Goal: Information Seeking & Learning: Learn about a topic

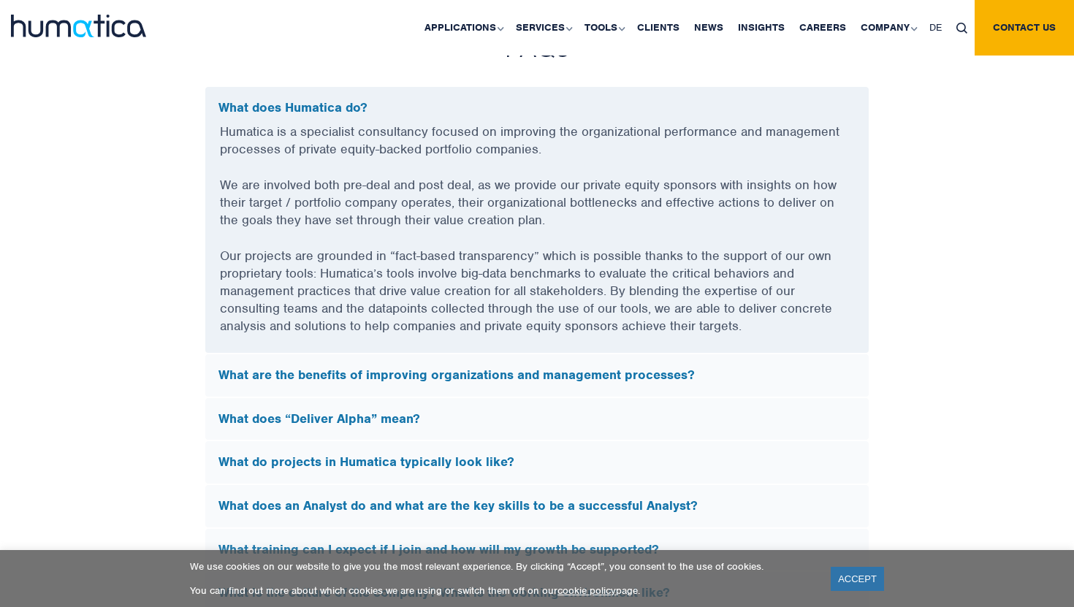
scroll to position [3858, 0]
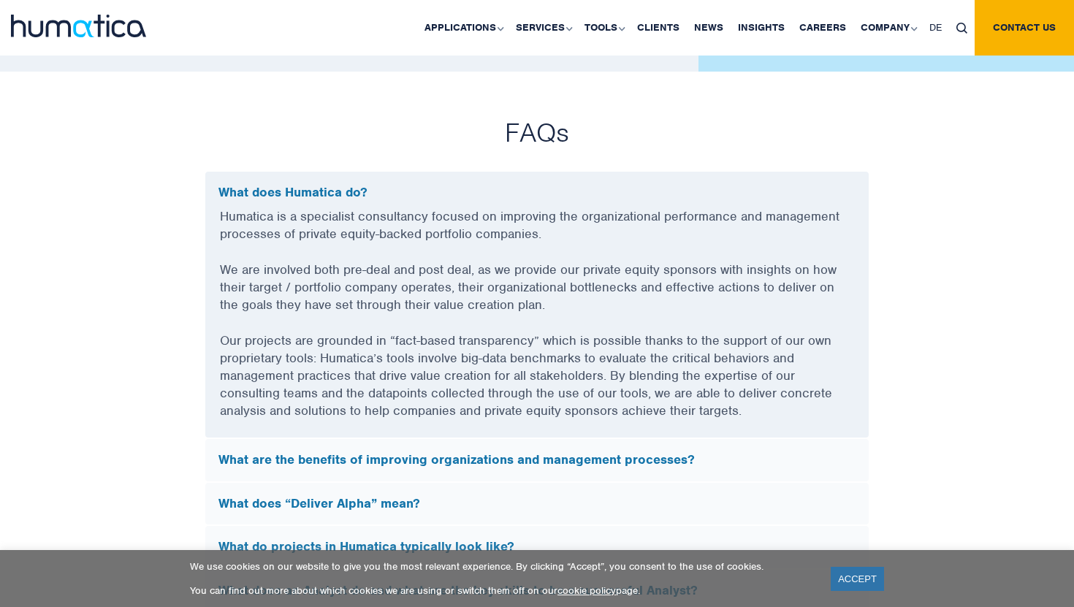
click at [520, 221] on p "Humatica is a specialist consultancy focused on improving the organizational pe…" at bounding box center [537, 234] width 634 height 53
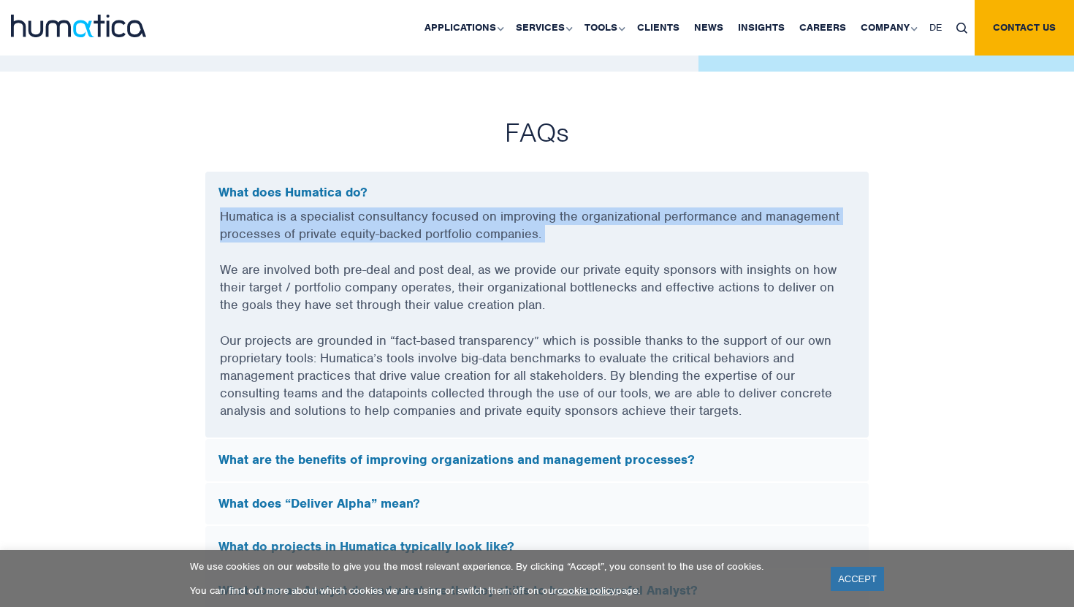
click at [520, 221] on p "Humatica is a specialist consultancy focused on improving the organizational pe…" at bounding box center [537, 234] width 634 height 53
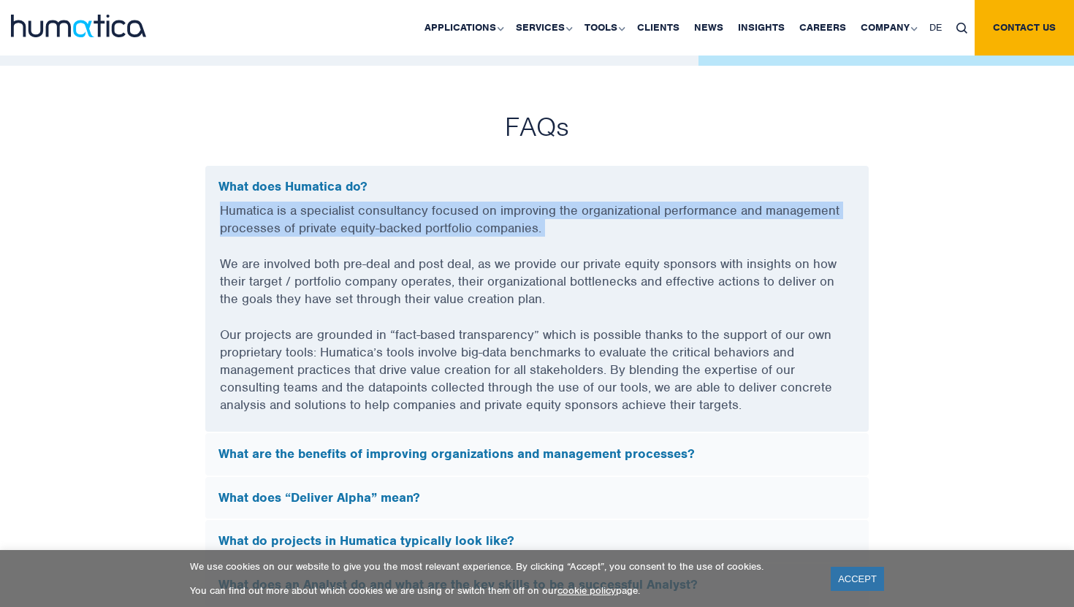
scroll to position [3865, 0]
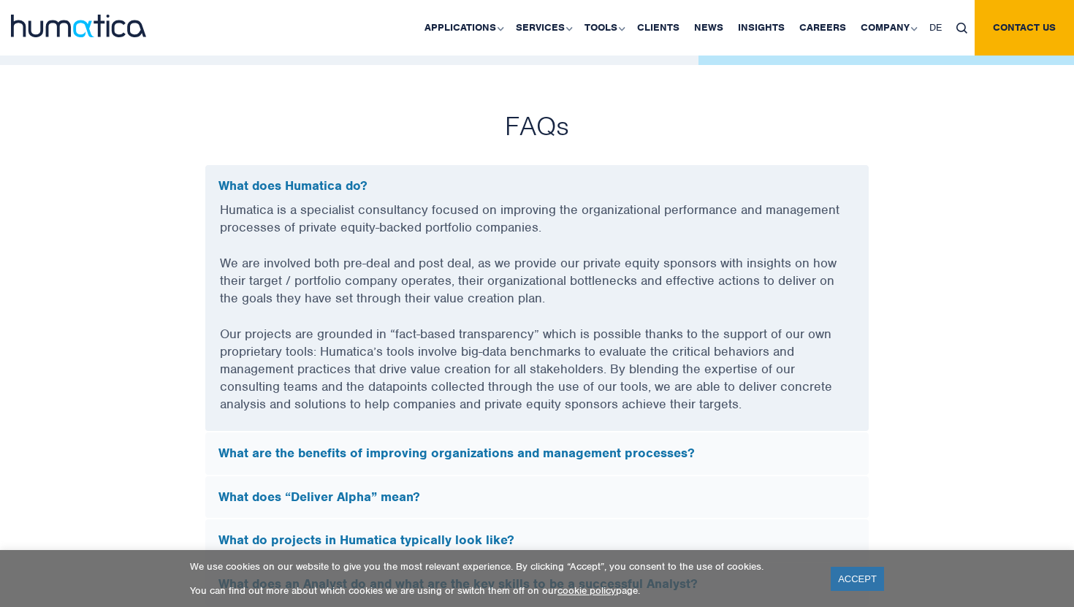
click at [520, 269] on p "We are involved both pre-deal and post deal, as we provide our private equity s…" at bounding box center [537, 289] width 634 height 71
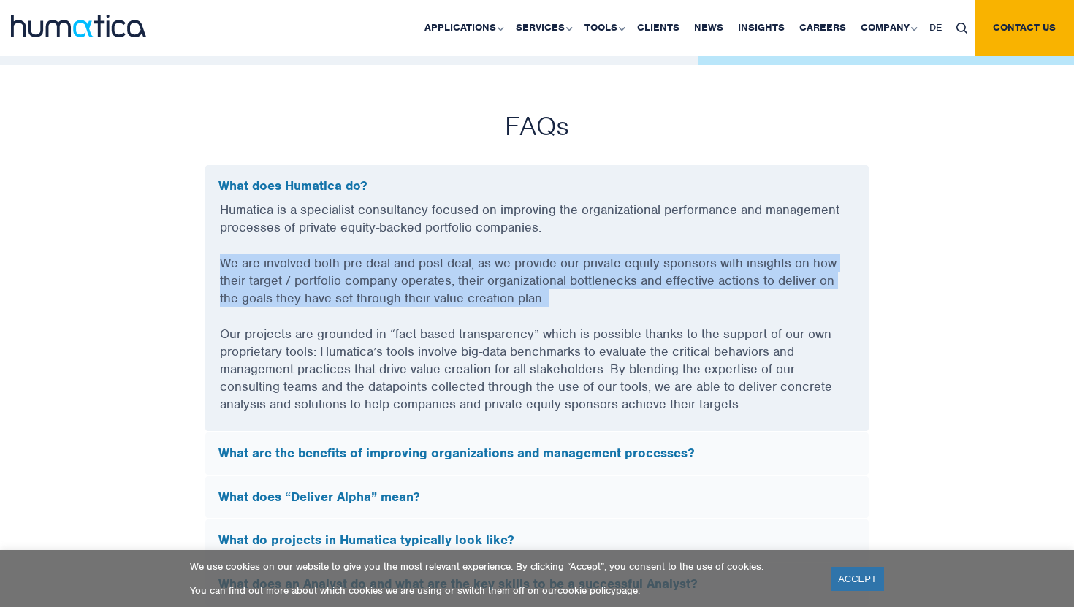
click at [520, 269] on p "We are involved both pre-deal and post deal, as we provide our private equity s…" at bounding box center [537, 289] width 634 height 71
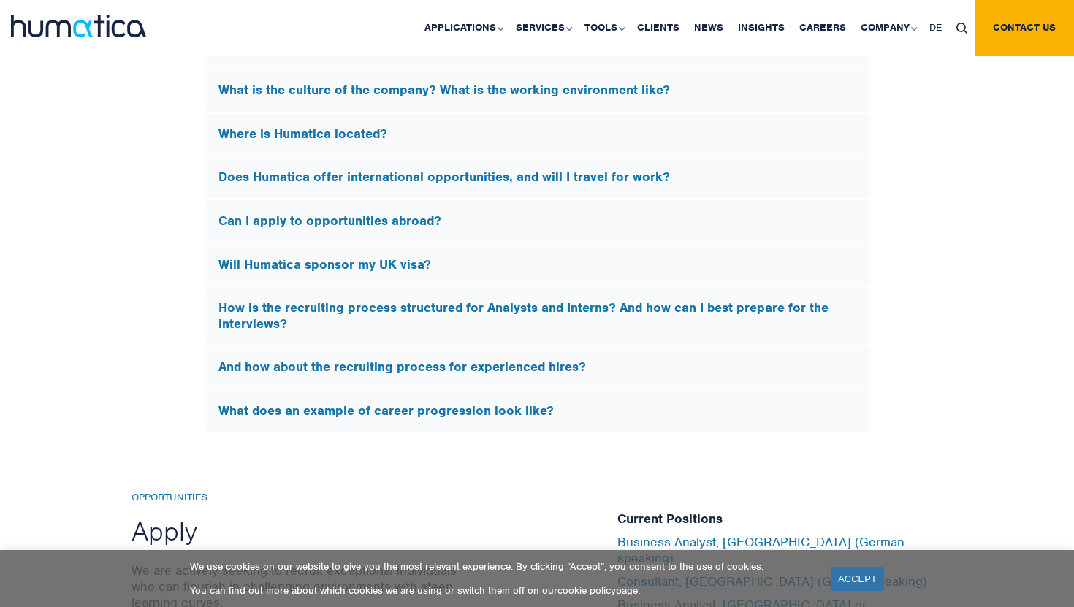
scroll to position [4839, 0]
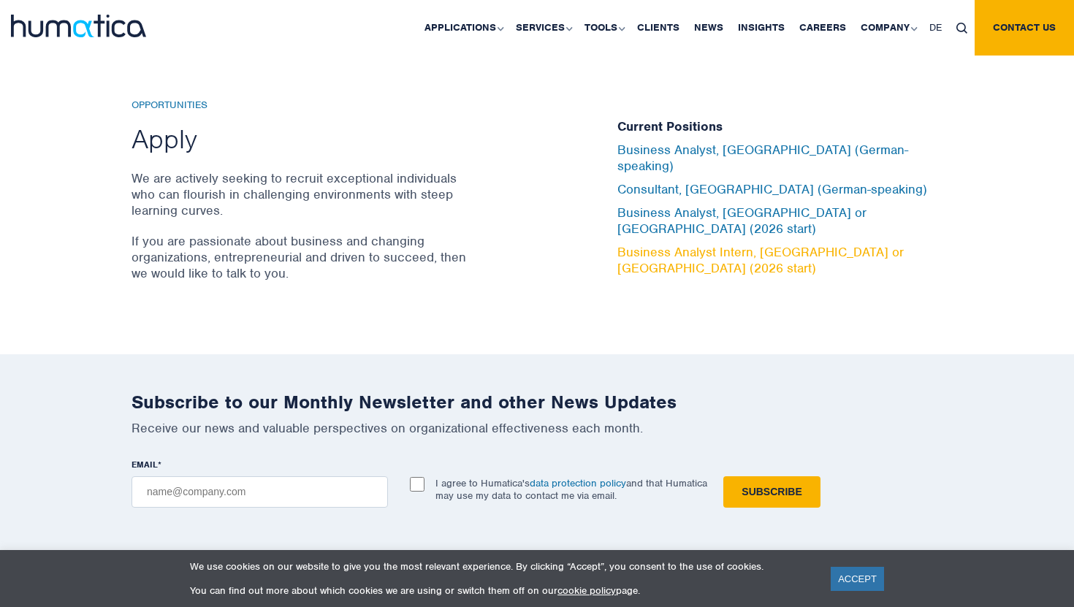
click at [714, 244] on link "Business Analyst Intern, [GEOGRAPHIC_DATA] or [GEOGRAPHIC_DATA] (2026 start)" at bounding box center [761, 260] width 287 height 32
